Goal: Navigation & Orientation: Find specific page/section

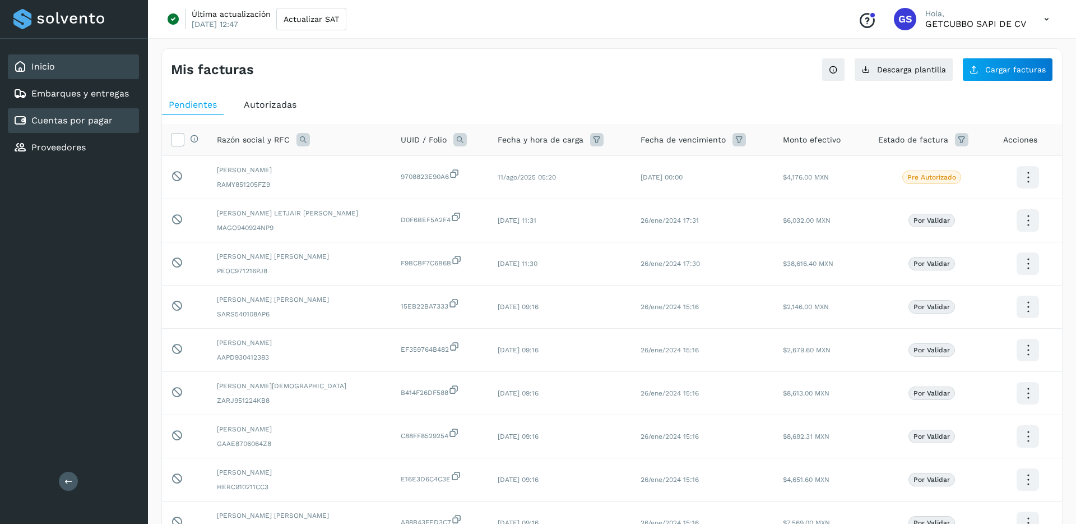
click at [48, 67] on link "Inicio" at bounding box center [43, 66] width 24 height 11
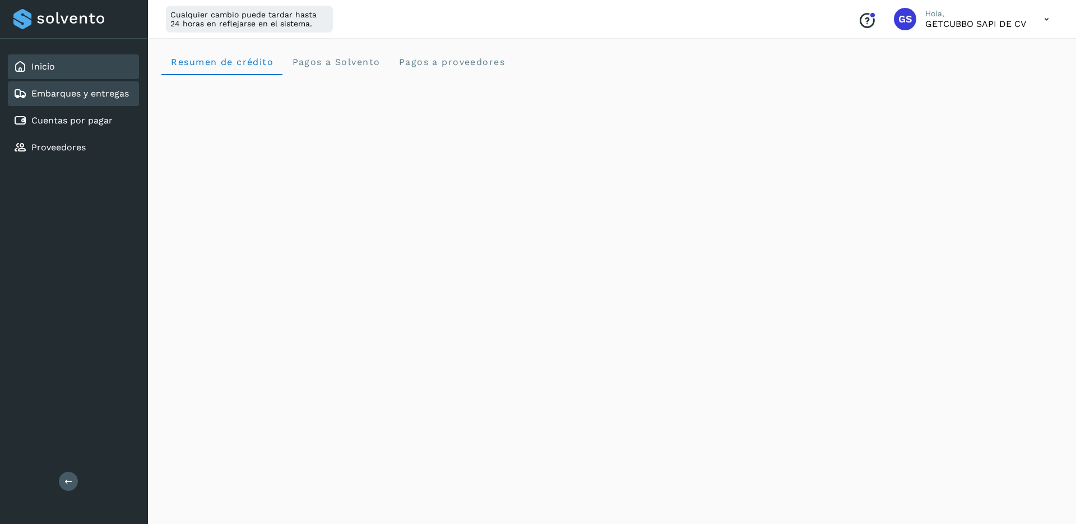
click at [59, 94] on link "Embarques y entregas" at bounding box center [80, 93] width 98 height 11
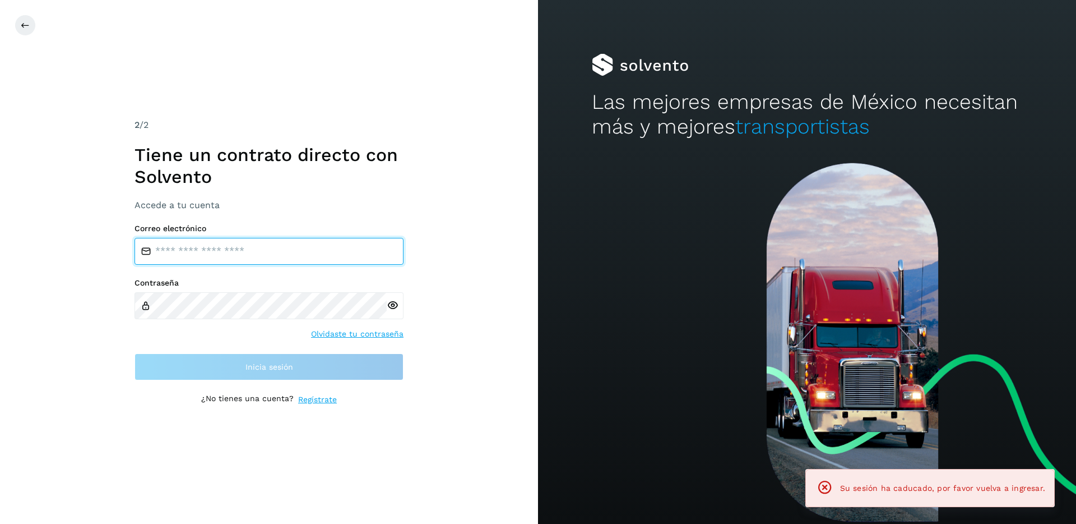
type input "**********"
